Goal: Use online tool/utility

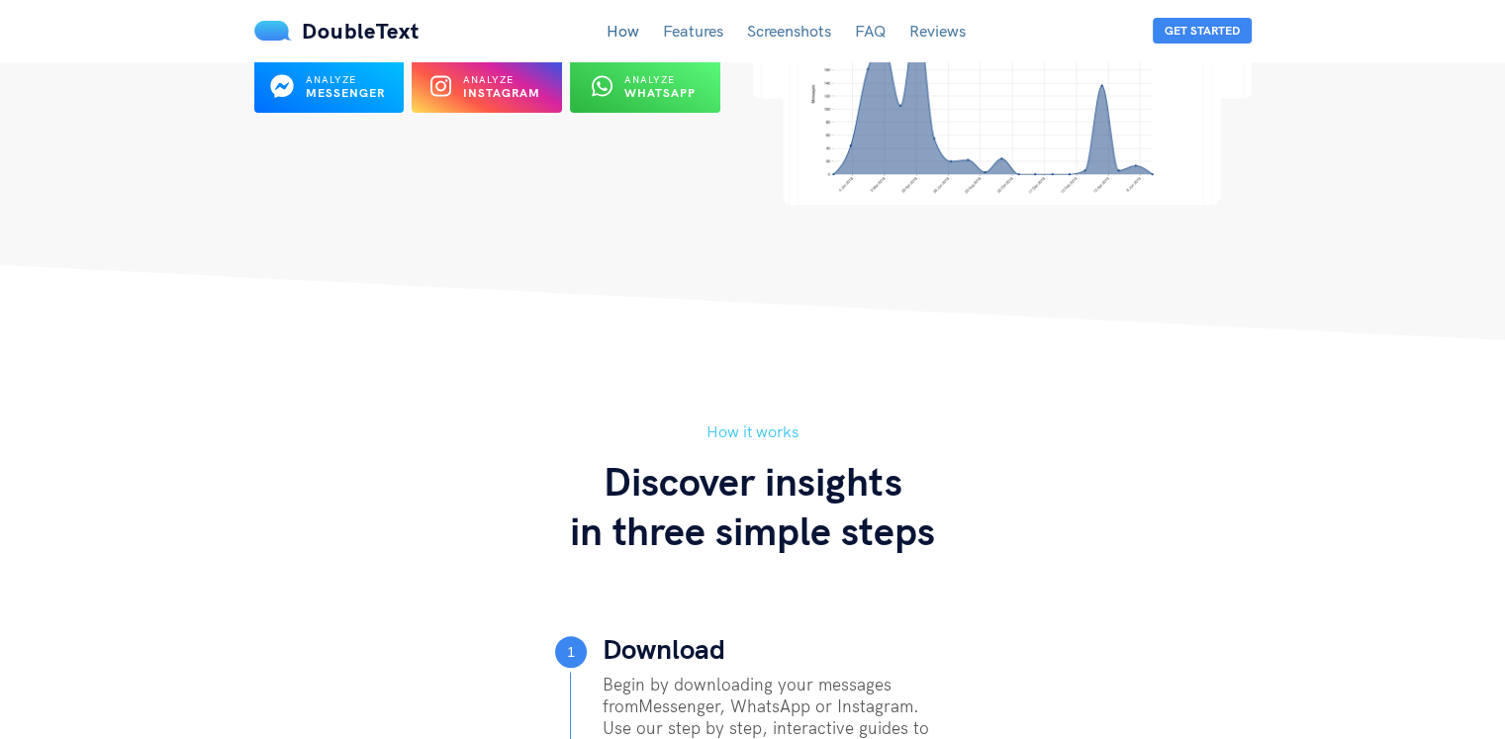
scroll to position [231, 0]
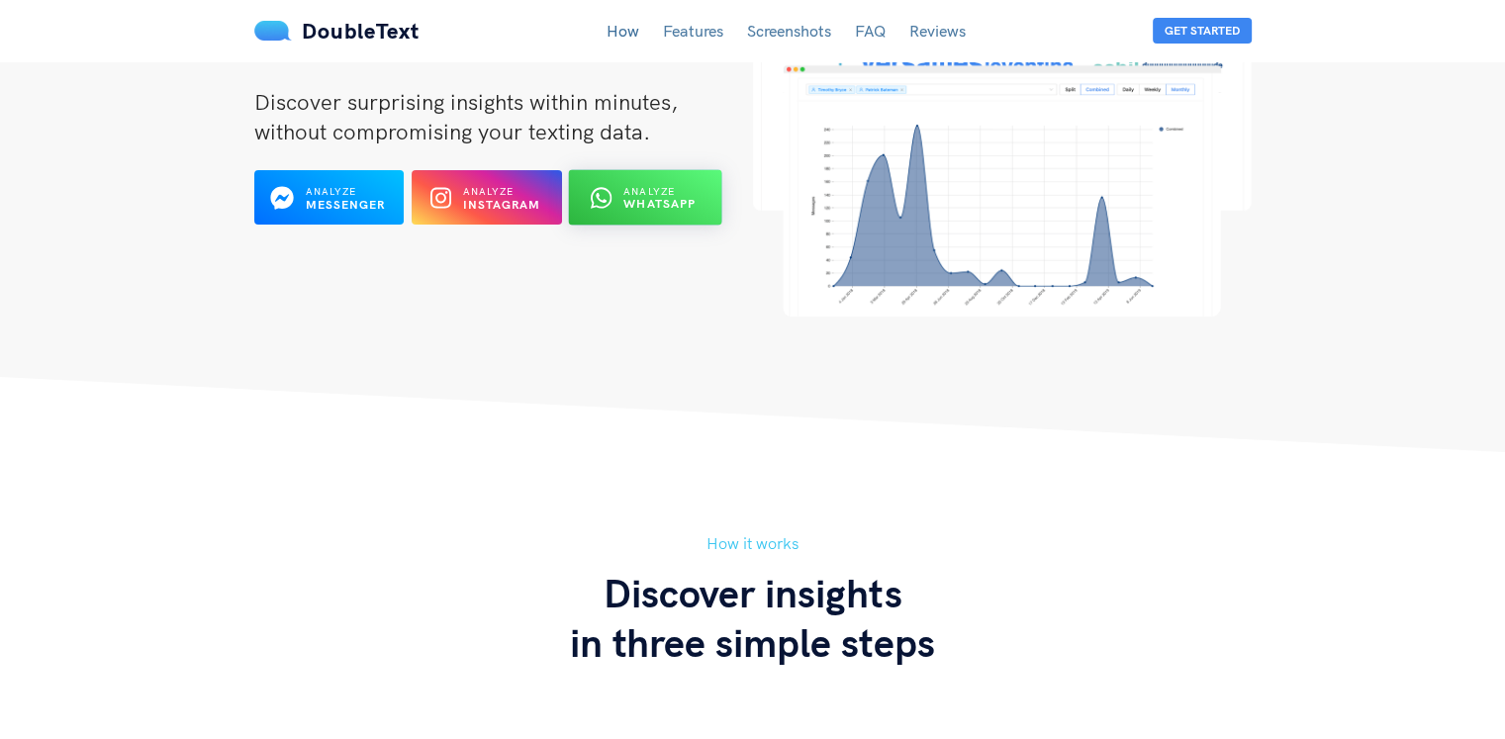
click at [672, 193] on span "Analyze" at bounding box center [650, 191] width 51 height 13
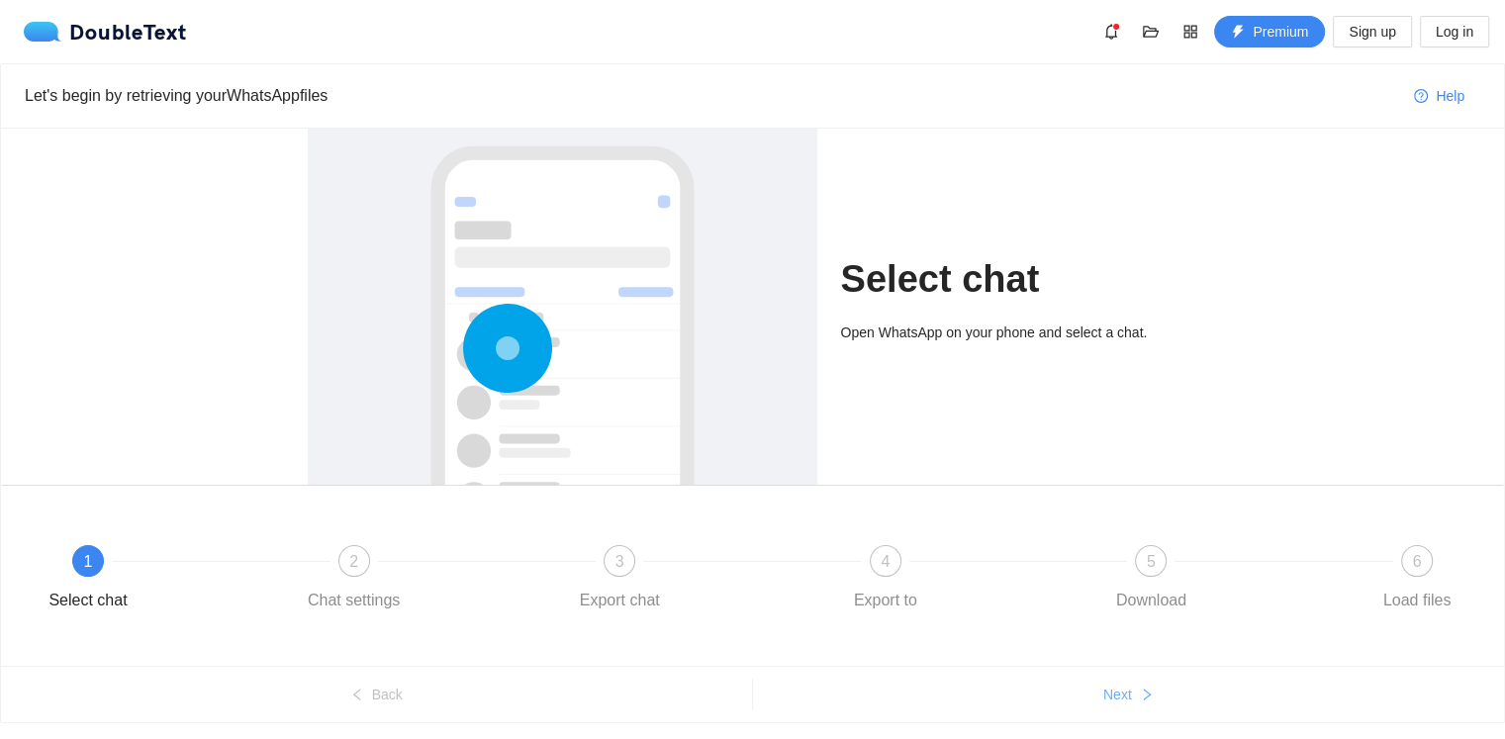
click at [1127, 688] on span "Next" at bounding box center [1118, 695] width 29 height 22
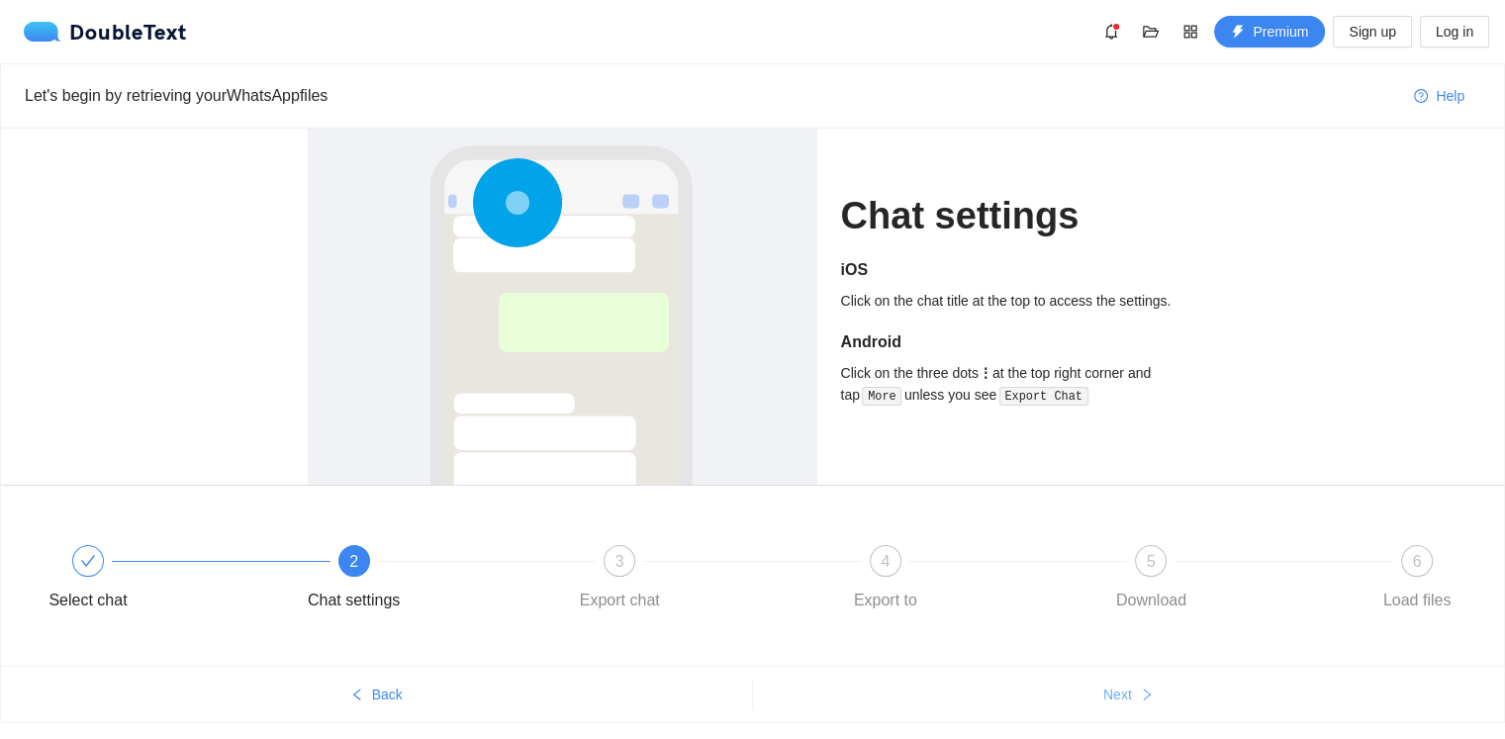
click at [1127, 688] on span "Next" at bounding box center [1118, 695] width 29 height 22
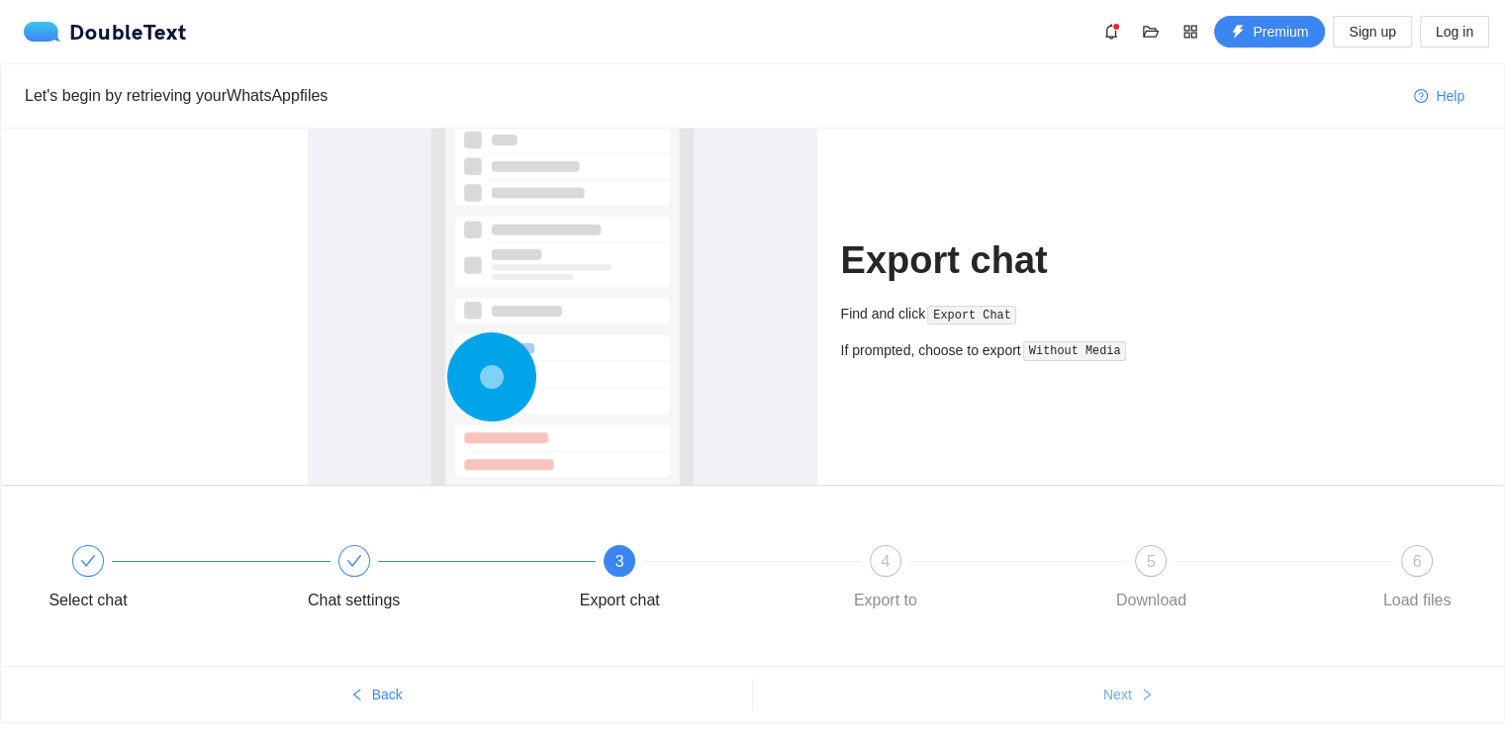
click at [1127, 688] on span "Next" at bounding box center [1118, 695] width 29 height 22
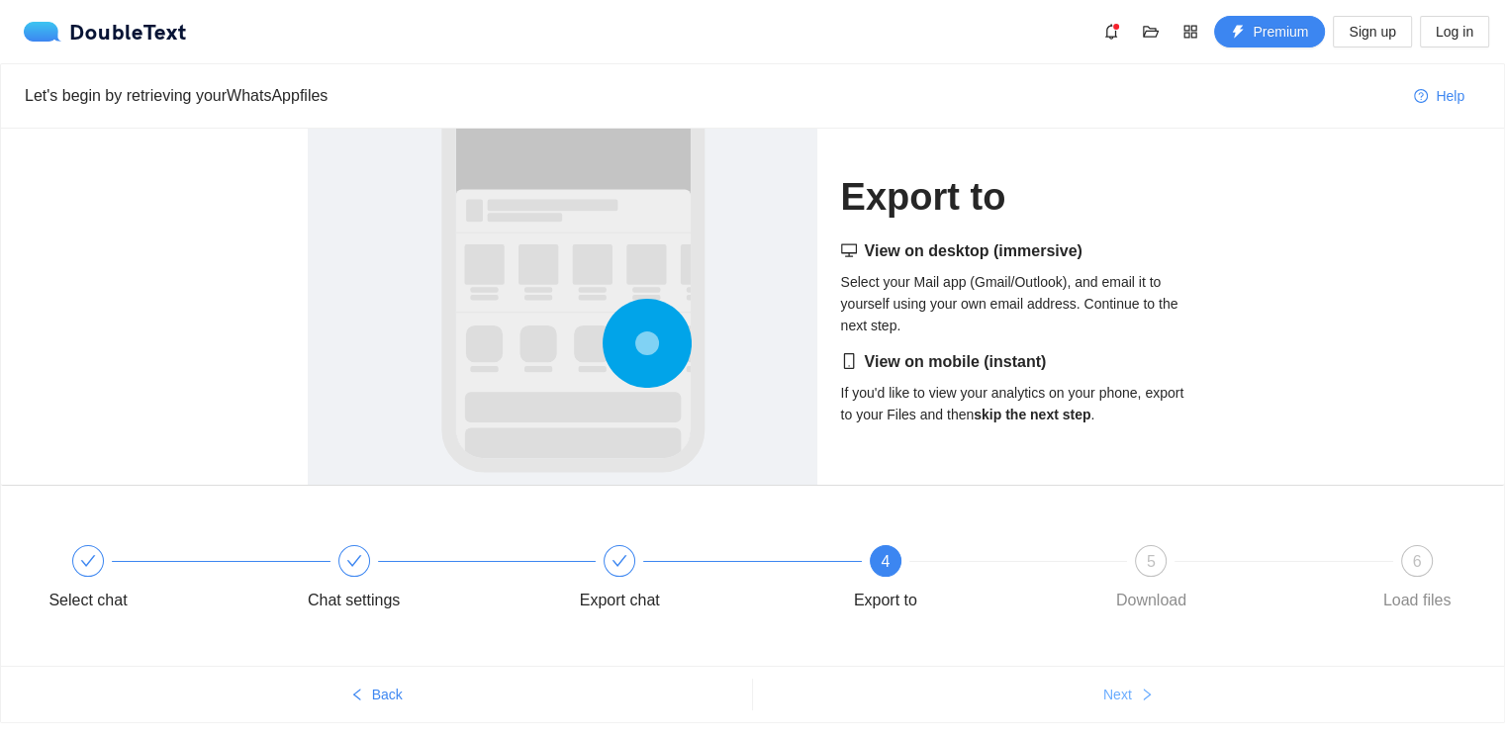
click at [1127, 688] on span "Next" at bounding box center [1118, 695] width 29 height 22
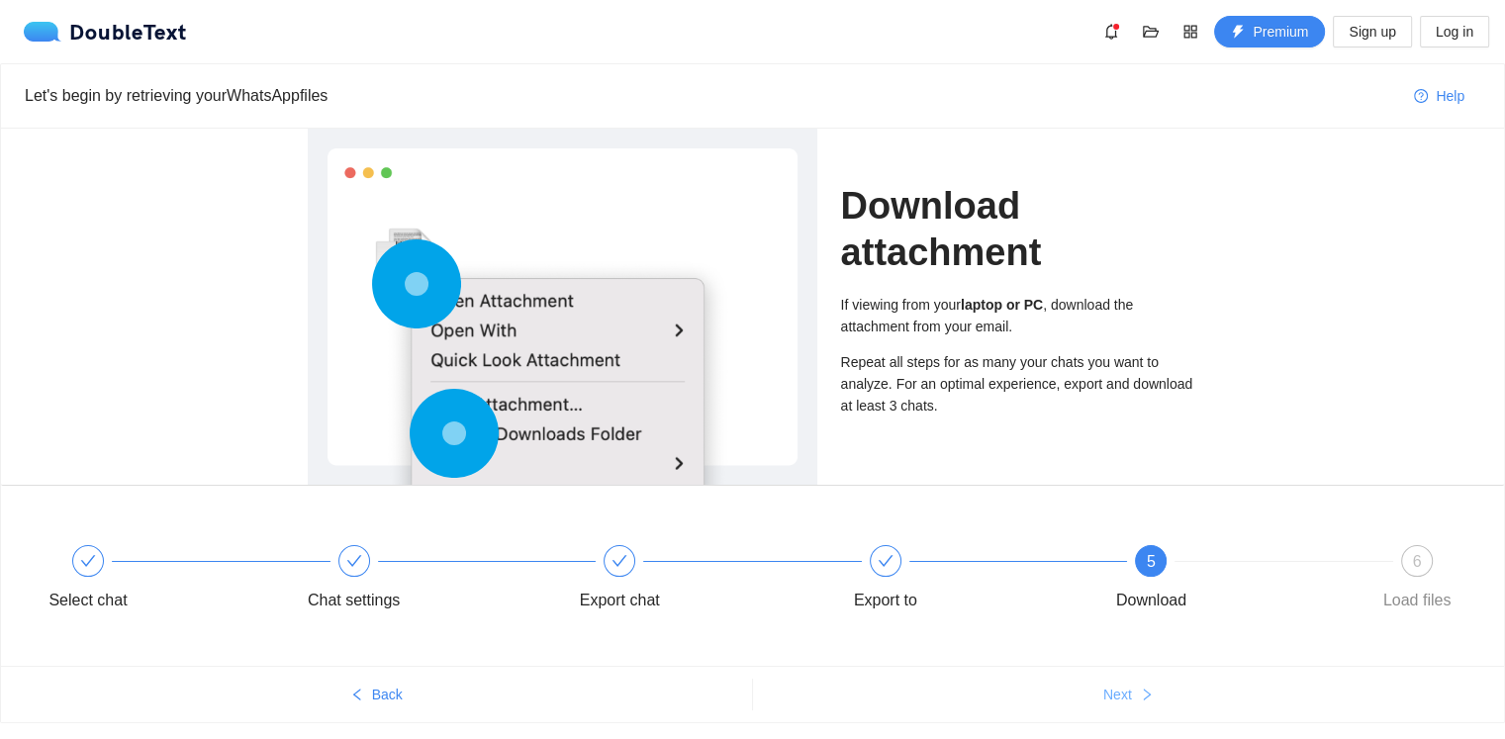
click at [1127, 688] on span "Next" at bounding box center [1118, 695] width 29 height 22
